Goal: Task Accomplishment & Management: Complete application form

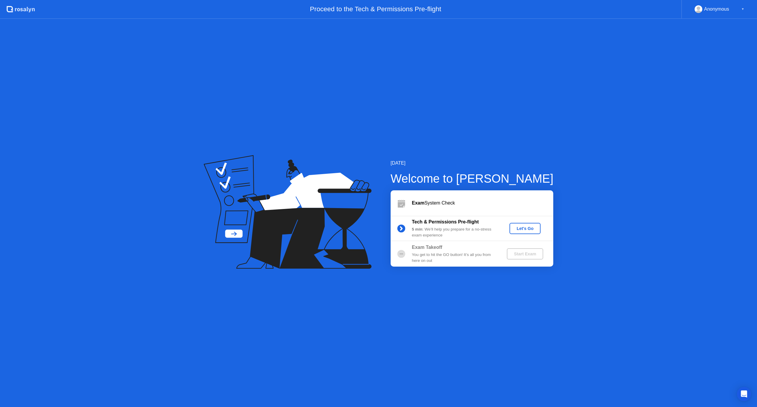
click at [522, 230] on div "Let's Go" at bounding box center [525, 228] width 26 height 5
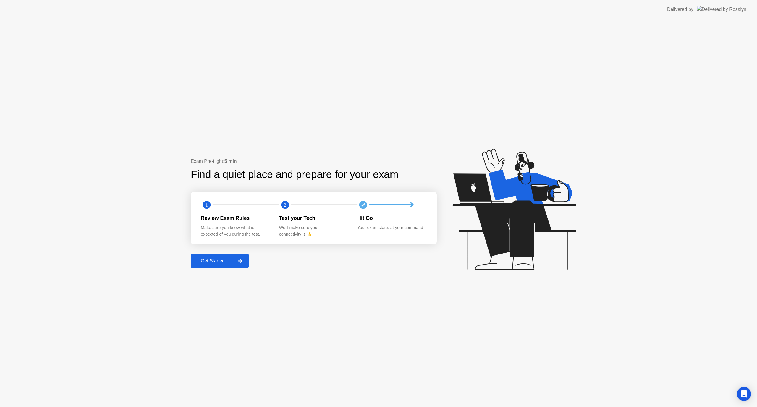
click at [218, 261] on div "Get Started" at bounding box center [212, 260] width 41 height 5
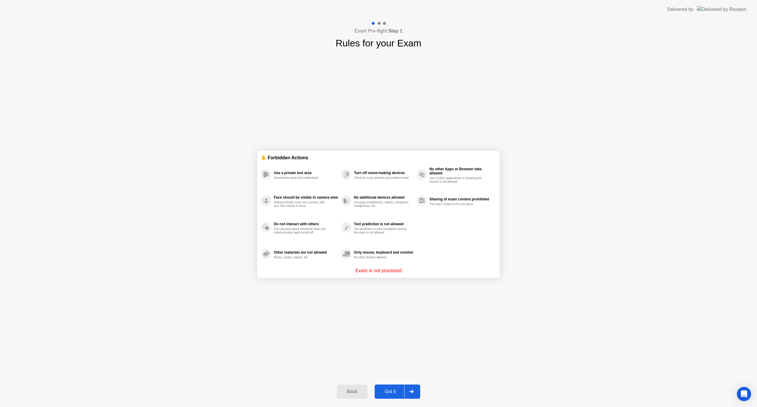
click at [380, 391] on div "Got it" at bounding box center [390, 391] width 28 height 5
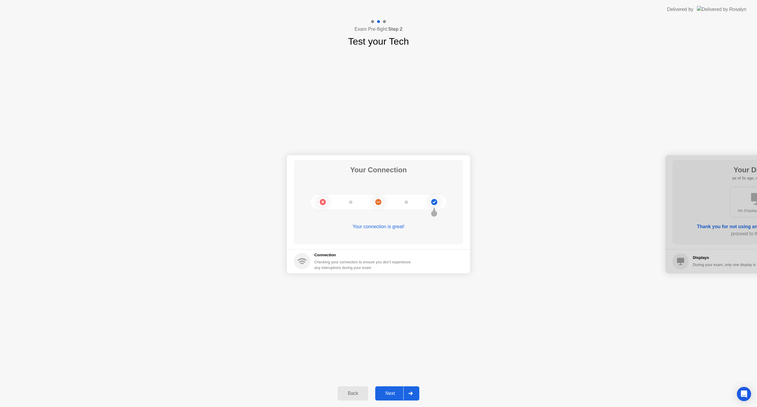
click at [384, 394] on div "Next" at bounding box center [390, 393] width 26 height 5
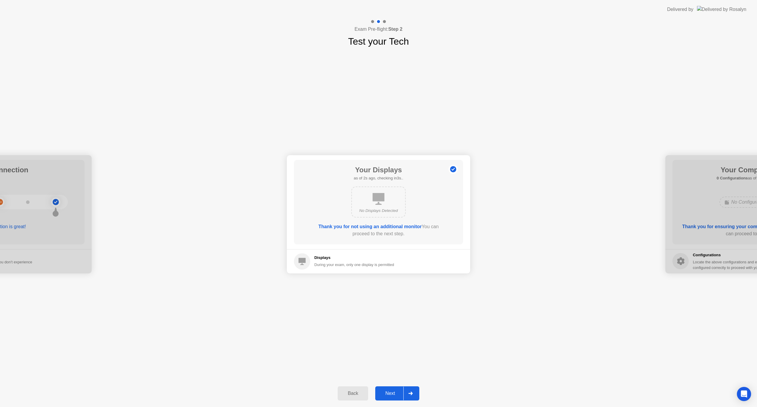
click at [390, 397] on button "Next" at bounding box center [397, 393] width 44 height 14
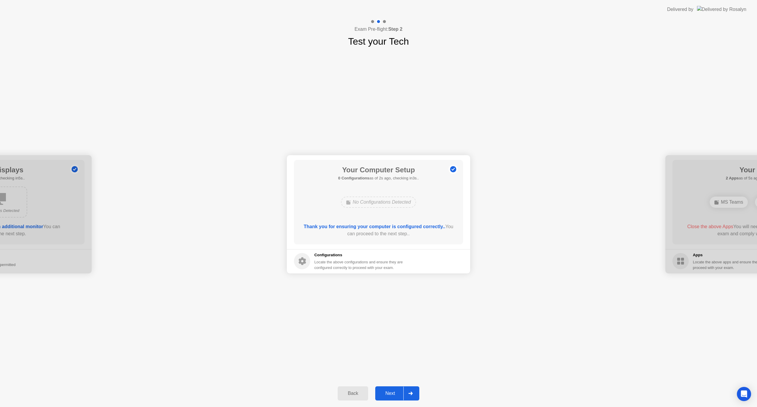
click at [388, 392] on div "Next" at bounding box center [390, 393] width 26 height 5
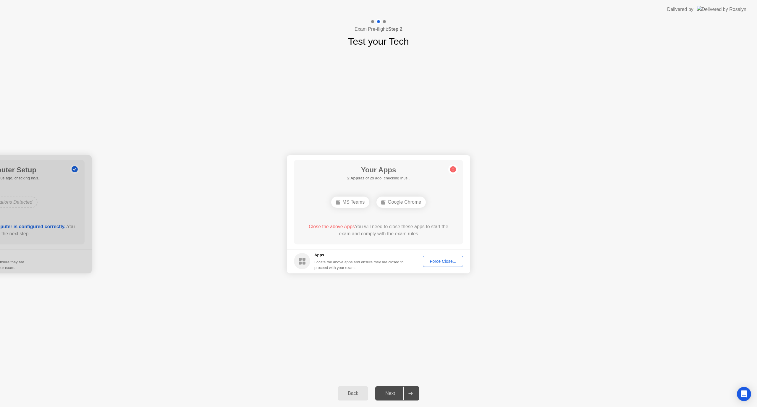
click at [429, 262] on div "Force Close..." at bounding box center [443, 261] width 36 height 5
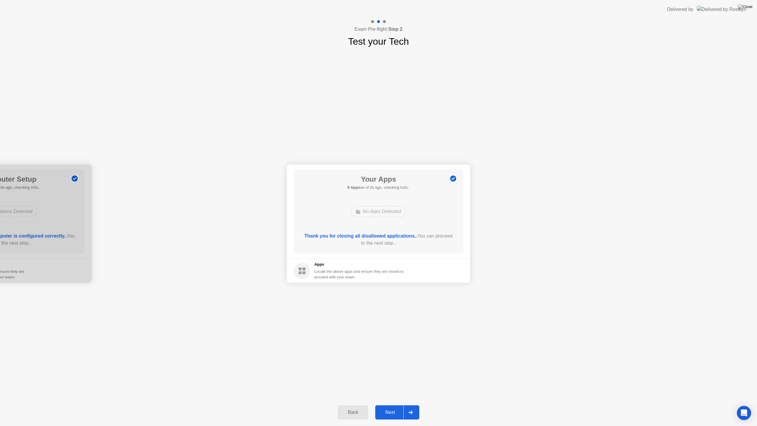
click at [390, 407] on button "Next" at bounding box center [397, 412] width 44 height 14
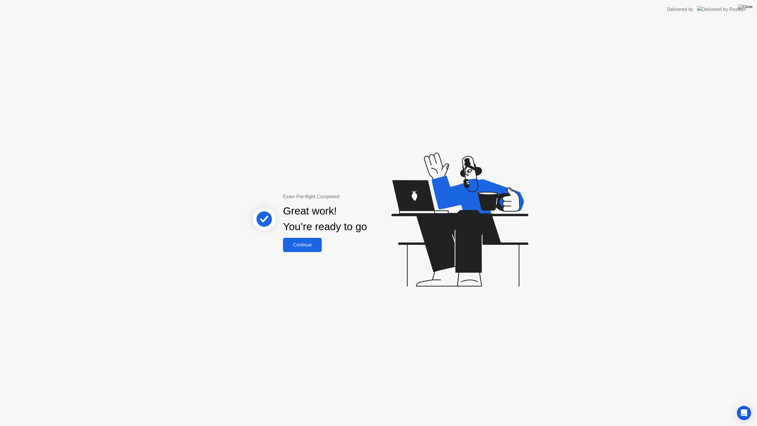
click at [307, 242] on div "Continue" at bounding box center [302, 244] width 35 height 5
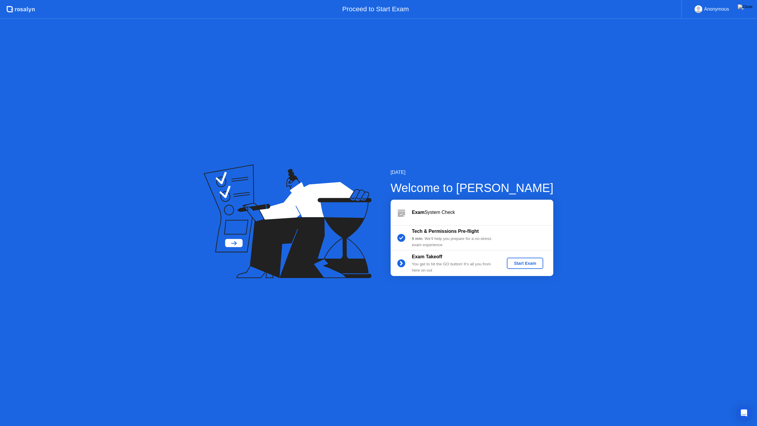
click at [523, 261] on div "Start Exam" at bounding box center [525, 263] width 32 height 5
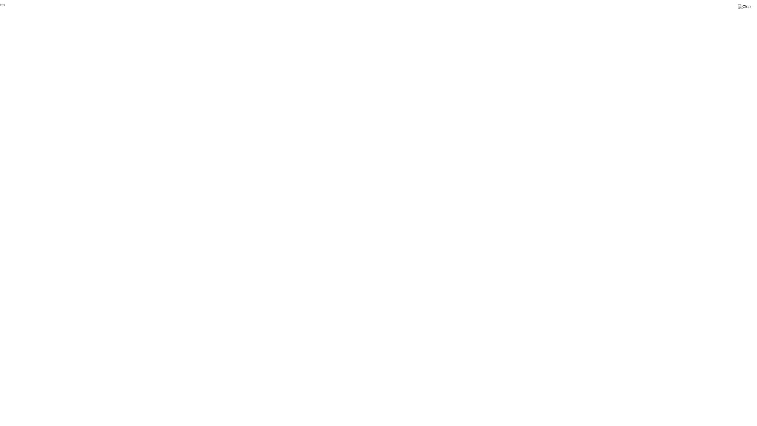
click at [5, 6] on button "End Proctoring Session" at bounding box center [2, 5] width 5 height 2
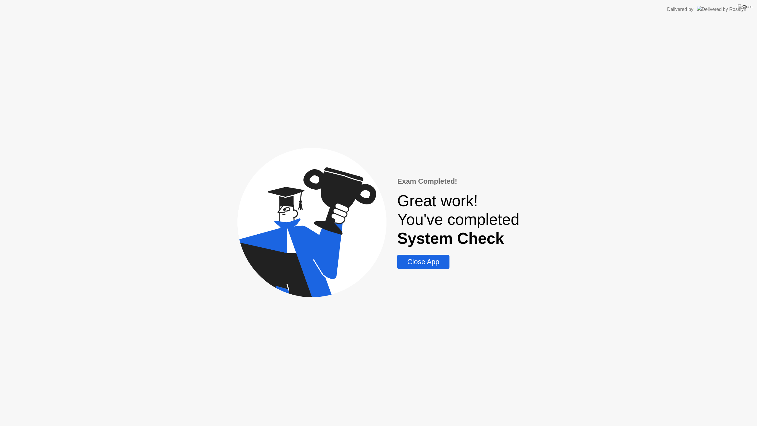
click at [422, 266] on div "Close App" at bounding box center [423, 262] width 48 height 8
